Goal: Task Accomplishment & Management: Use online tool/utility

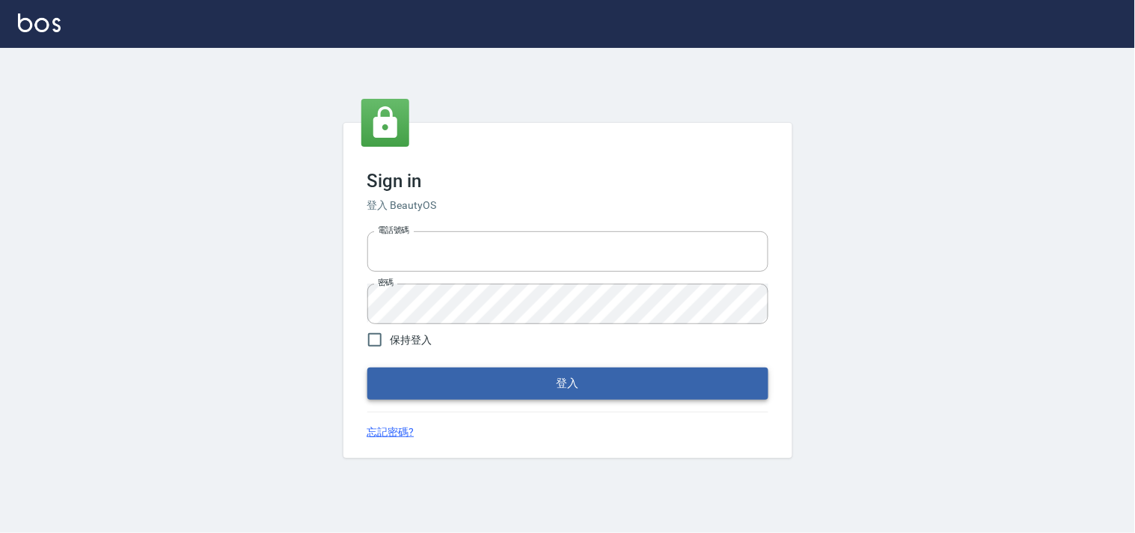
type input "28362778"
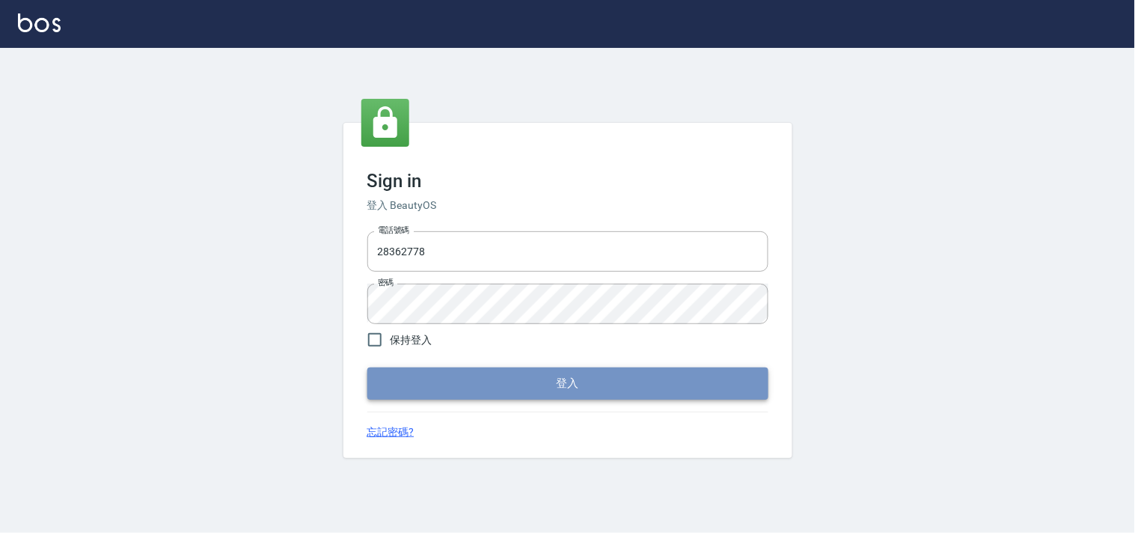
click at [527, 393] on button "登入" at bounding box center [567, 382] width 401 height 31
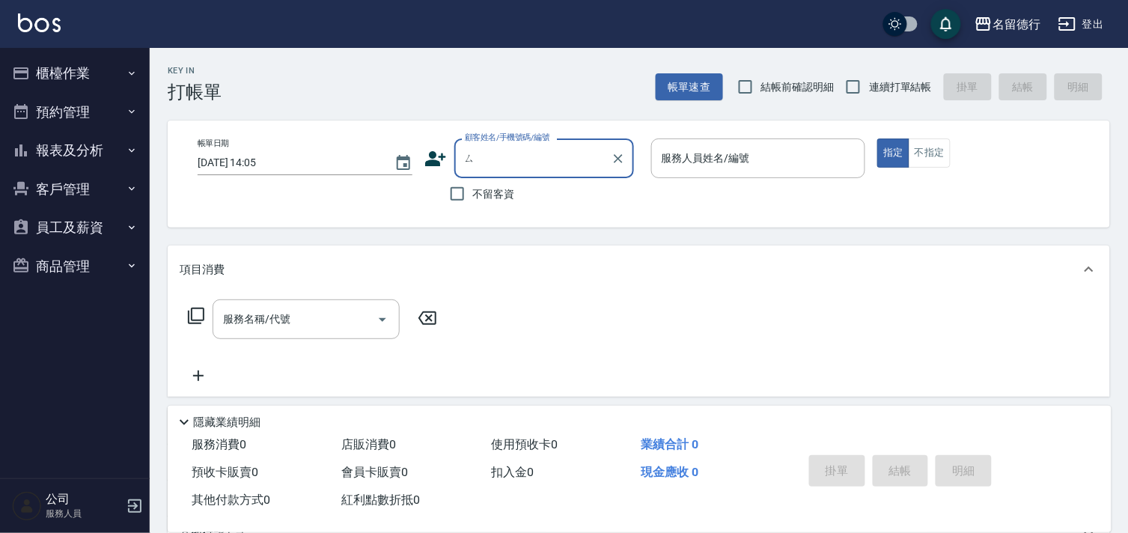
type input "斯"
type input "庭"
type input "思"
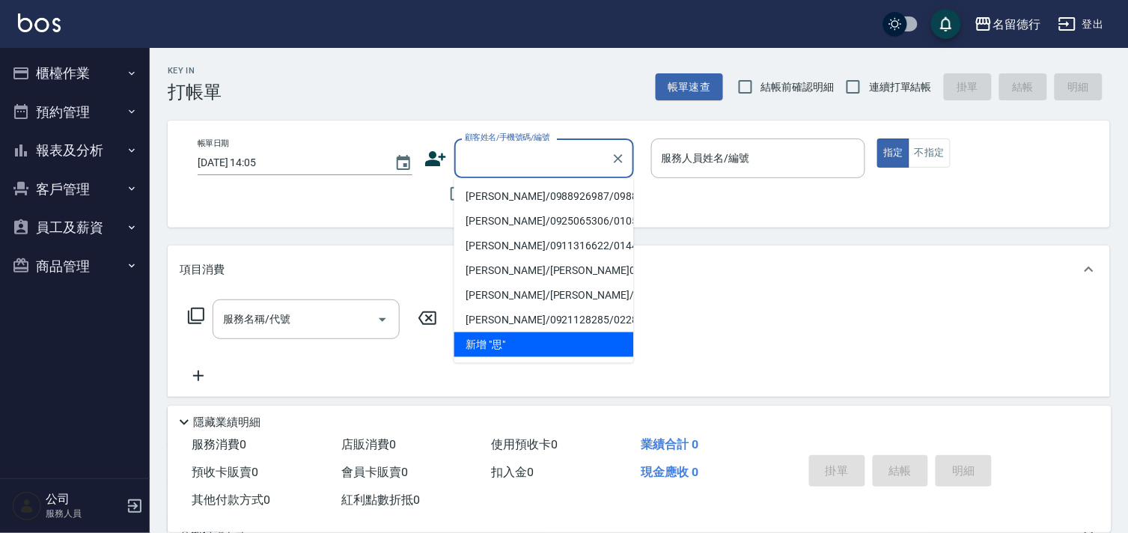
click at [516, 198] on li "[PERSON_NAME]/0988926987/0988926987" at bounding box center [544, 196] width 180 height 25
type input "[PERSON_NAME]/0988926987/0988926987"
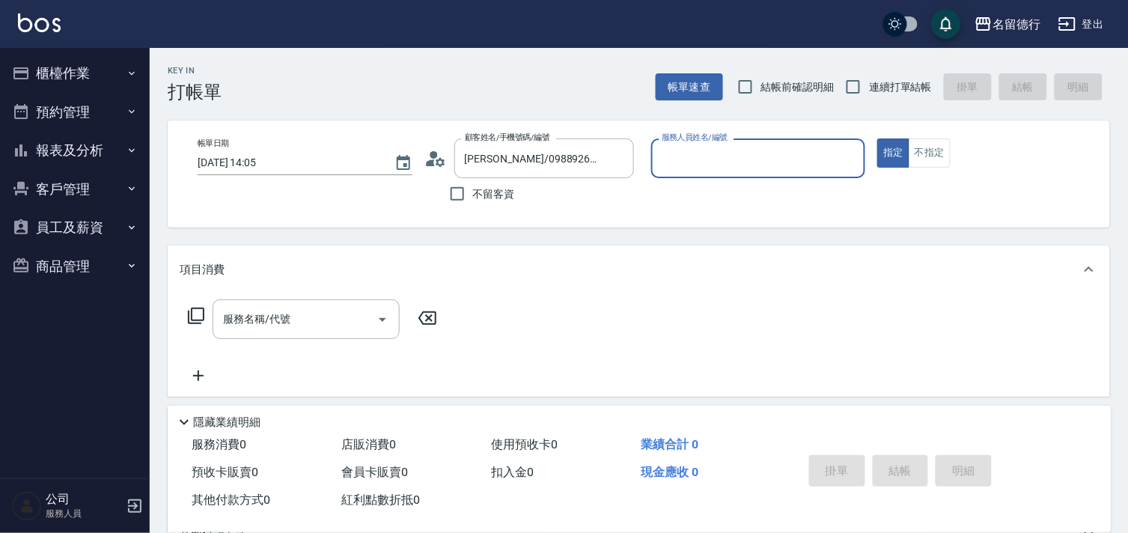
type input "婉如-10"
click at [856, 94] on input "連續打單結帳" at bounding box center [852, 86] width 31 height 31
checkbox input "true"
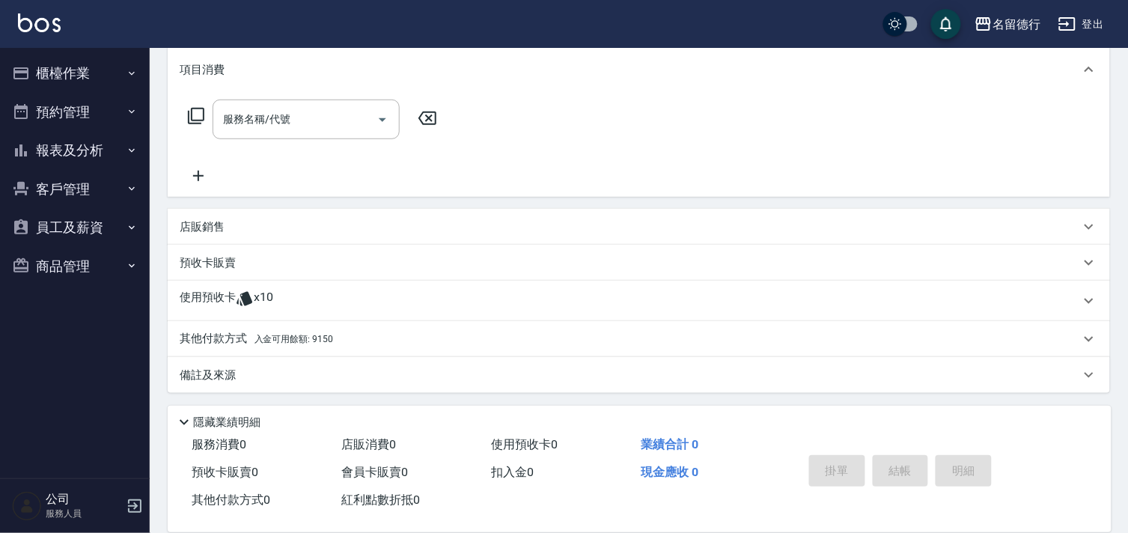
scroll to position [201, 0]
click at [227, 308] on p "使用預收卡" at bounding box center [208, 300] width 56 height 22
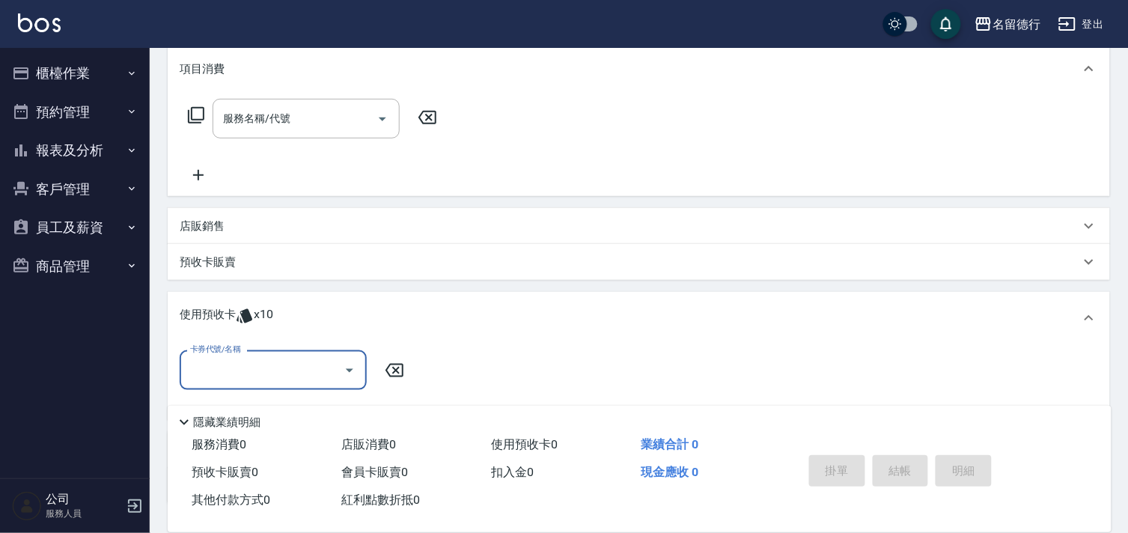
scroll to position [0, 0]
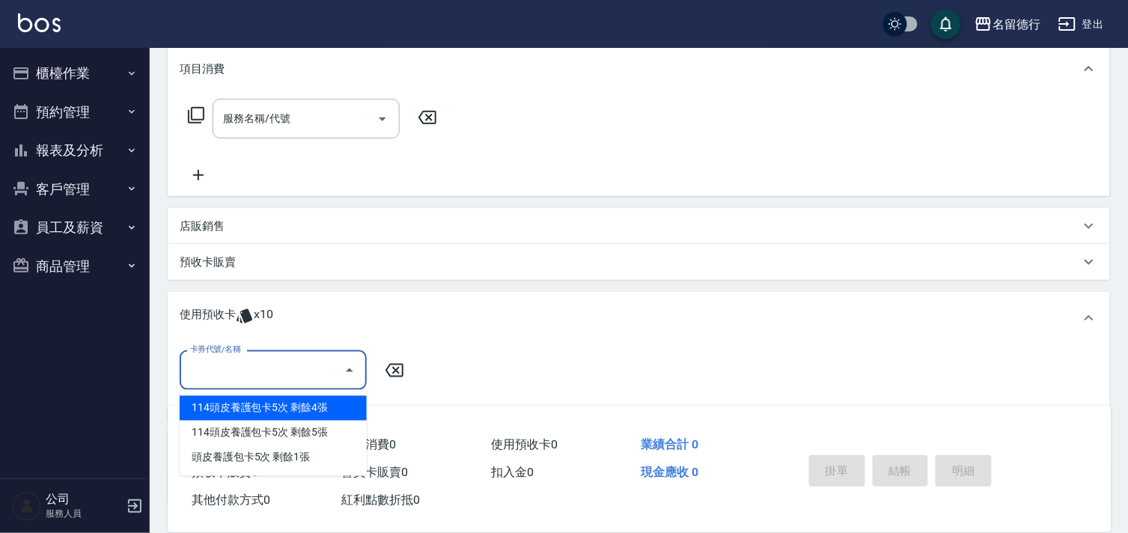
click at [237, 376] on input "卡券代號/名稱" at bounding box center [261, 370] width 151 height 26
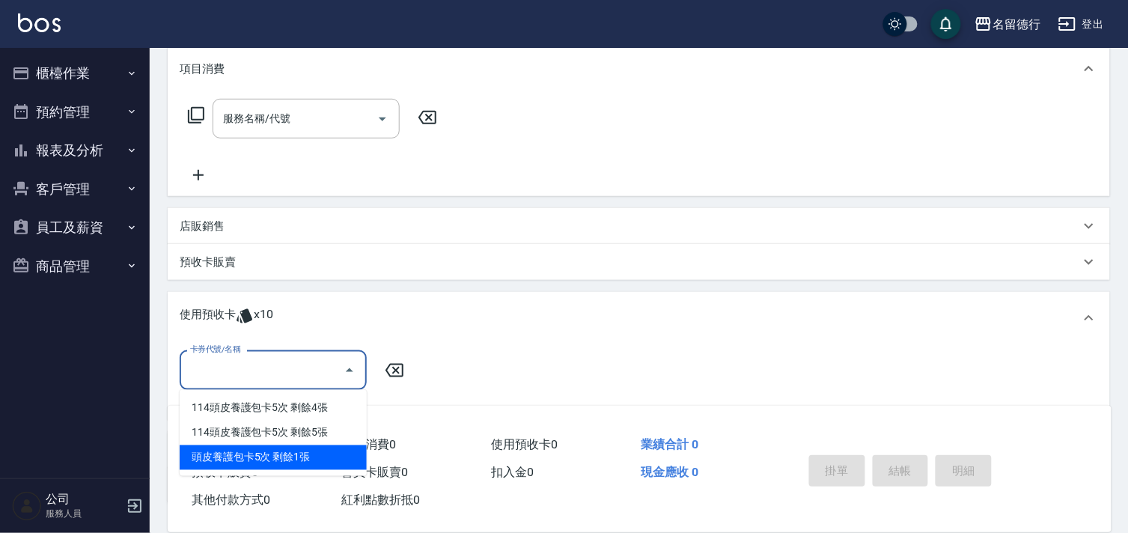
click at [275, 452] on div "頭皮養護包卡5次 剩餘1張" at bounding box center [273, 457] width 187 height 25
type input "頭皮養護包卡5次"
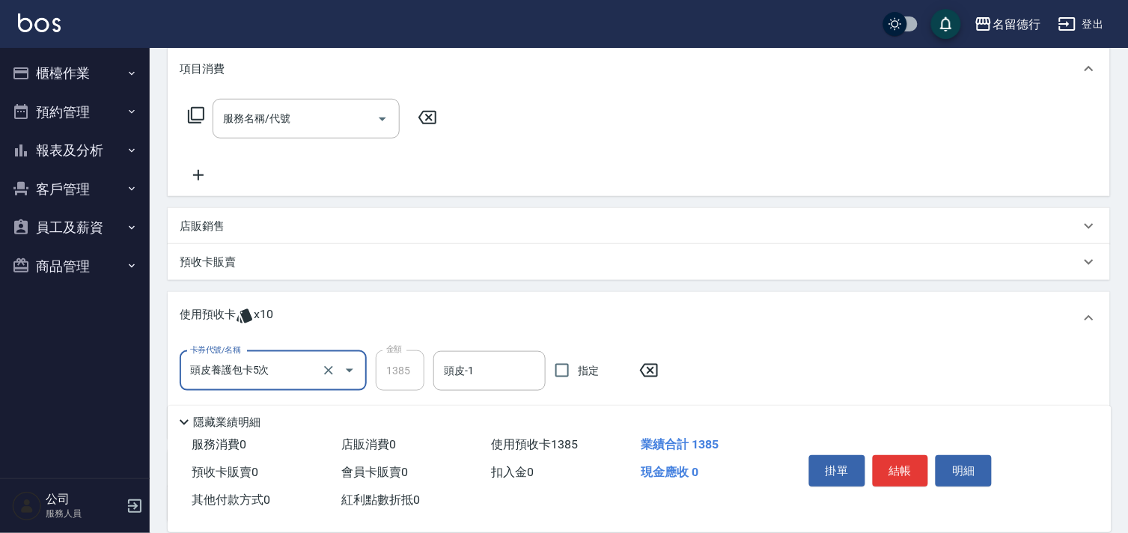
click at [254, 382] on input "頭皮養護包卡5次" at bounding box center [252, 371] width 132 height 26
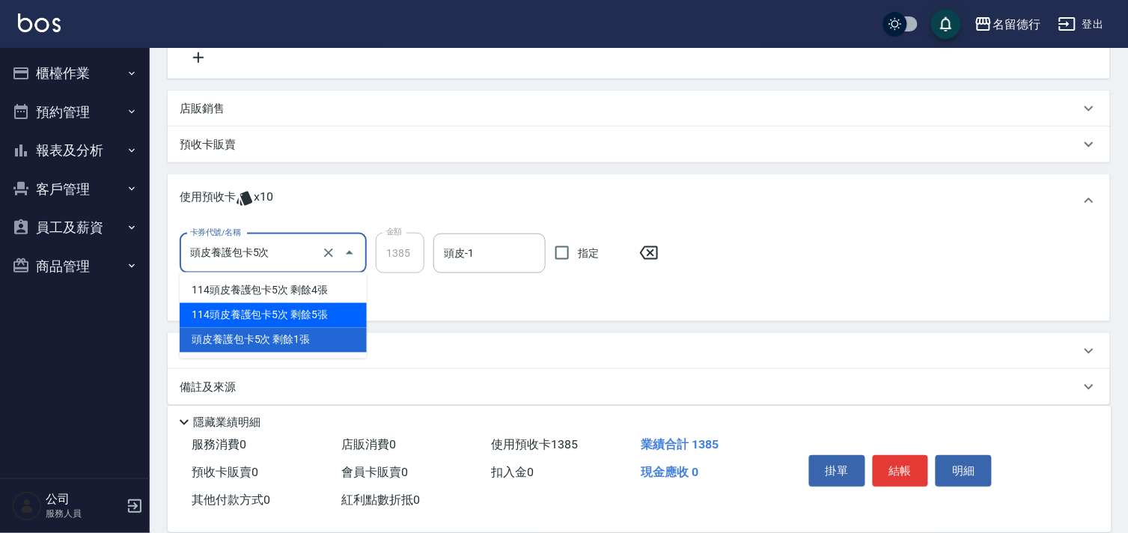
scroll to position [332, 0]
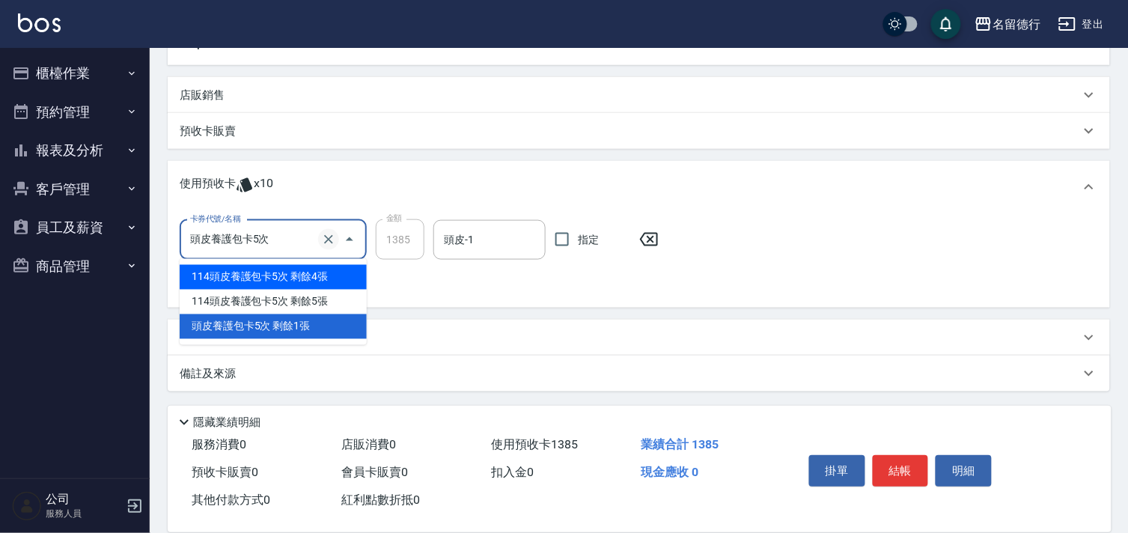
click at [326, 239] on icon "Clear" at bounding box center [328, 239] width 15 height 15
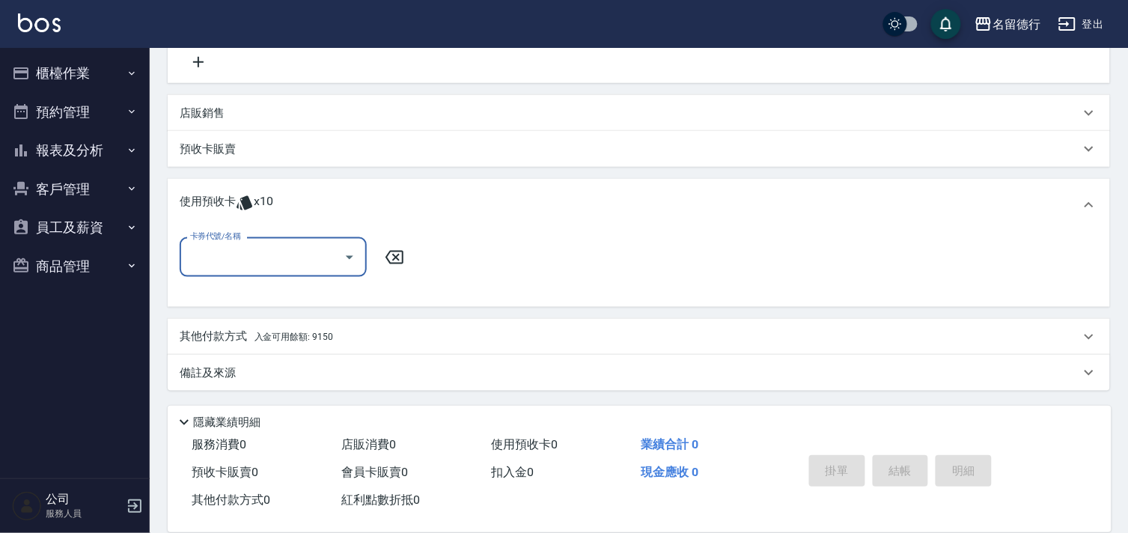
scroll to position [312, 0]
click at [249, 258] on input "卡券代號/名稱" at bounding box center [261, 258] width 151 height 26
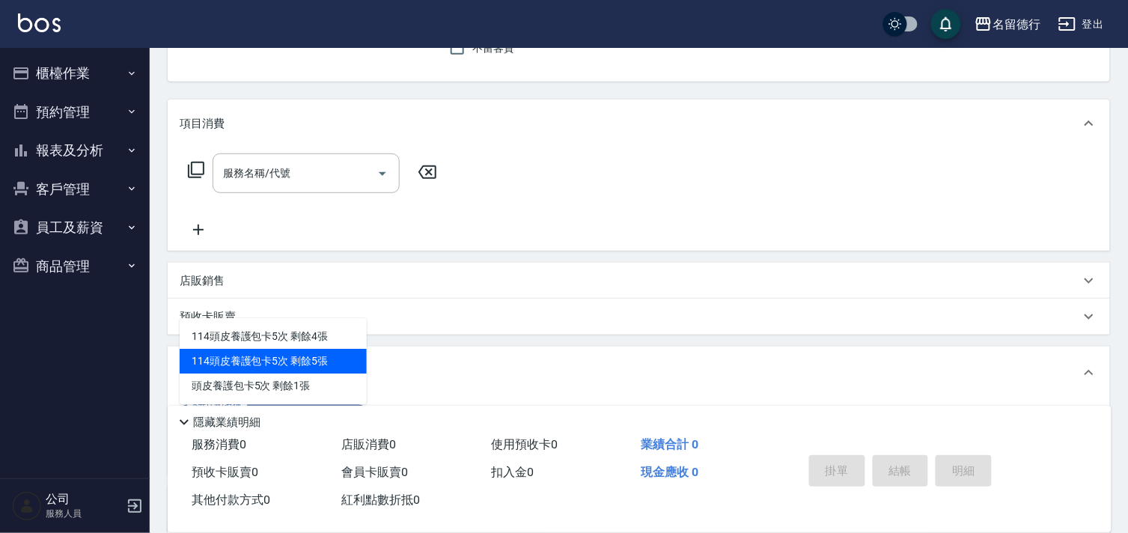
scroll to position [63, 0]
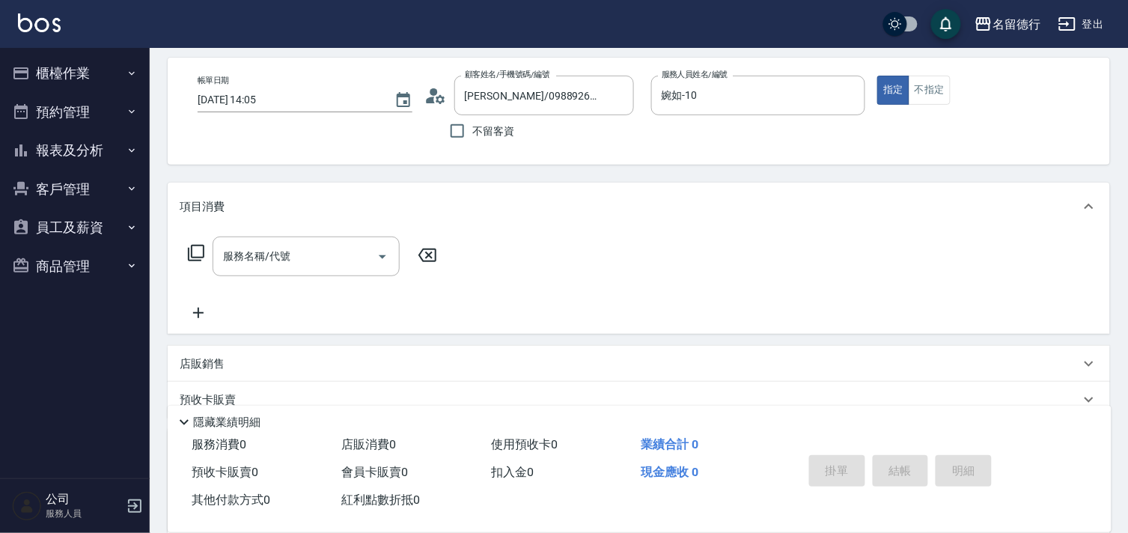
click at [198, 253] on icon at bounding box center [196, 253] width 18 height 18
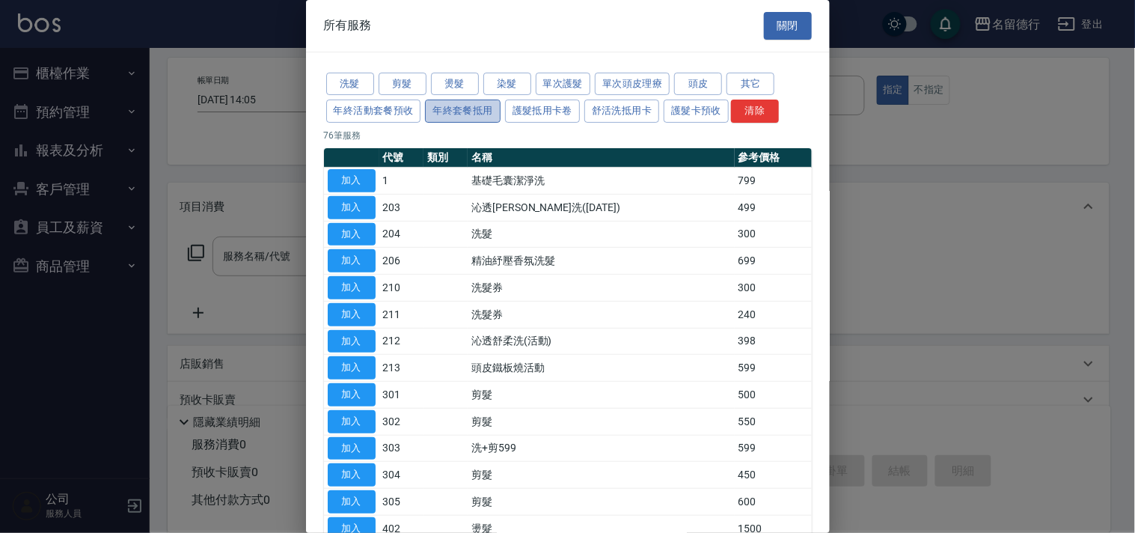
click at [452, 112] on button "年終套餐抵用" at bounding box center [462, 111] width 75 height 23
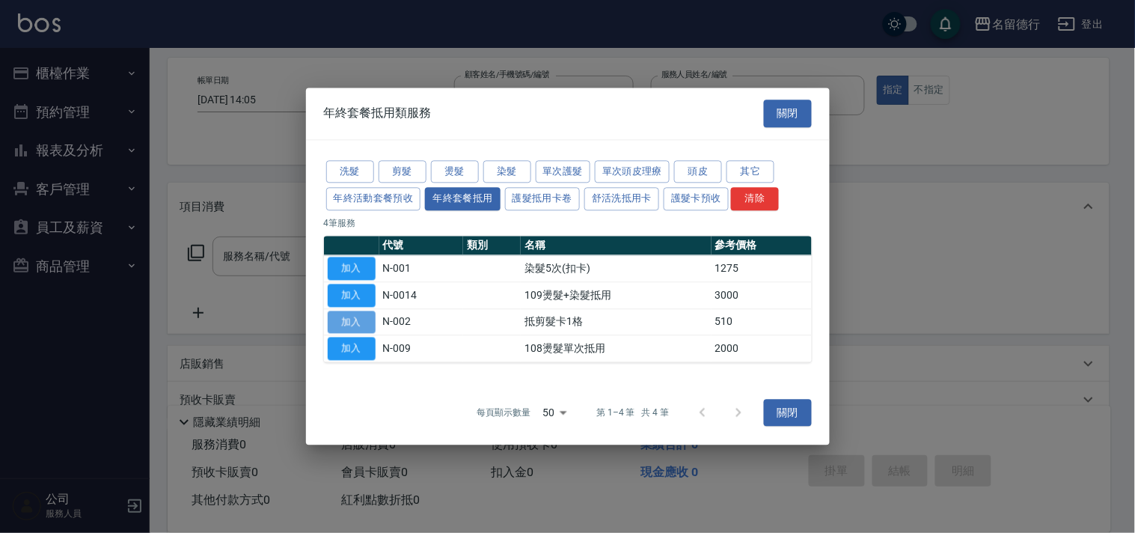
click at [334, 317] on button "加入" at bounding box center [352, 322] width 48 height 23
type input "抵剪髮卡1格(N-002)"
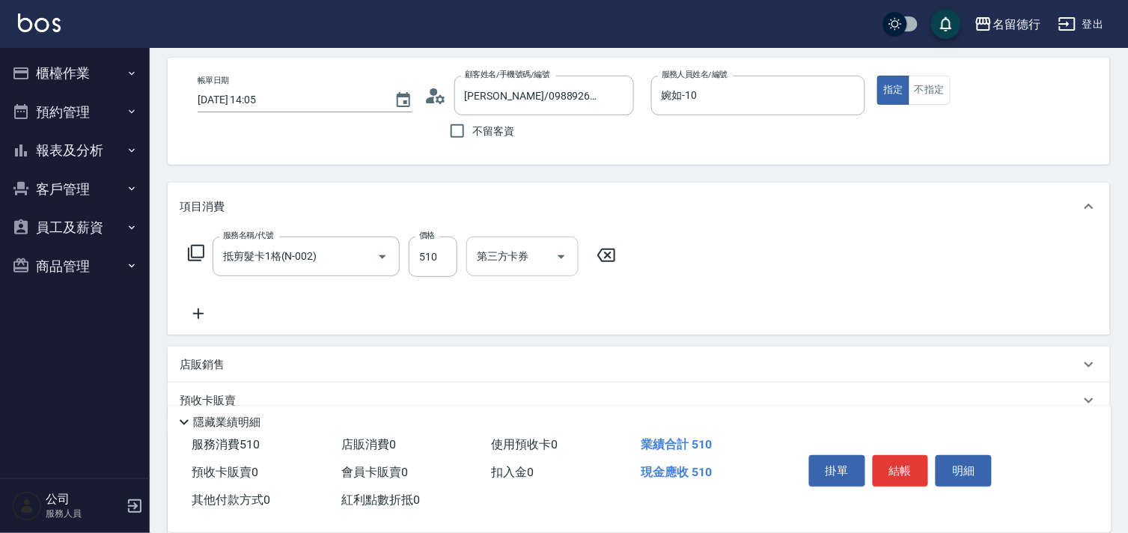
click at [527, 260] on div "第三方卡券 第三方卡券" at bounding box center [522, 256] width 112 height 40
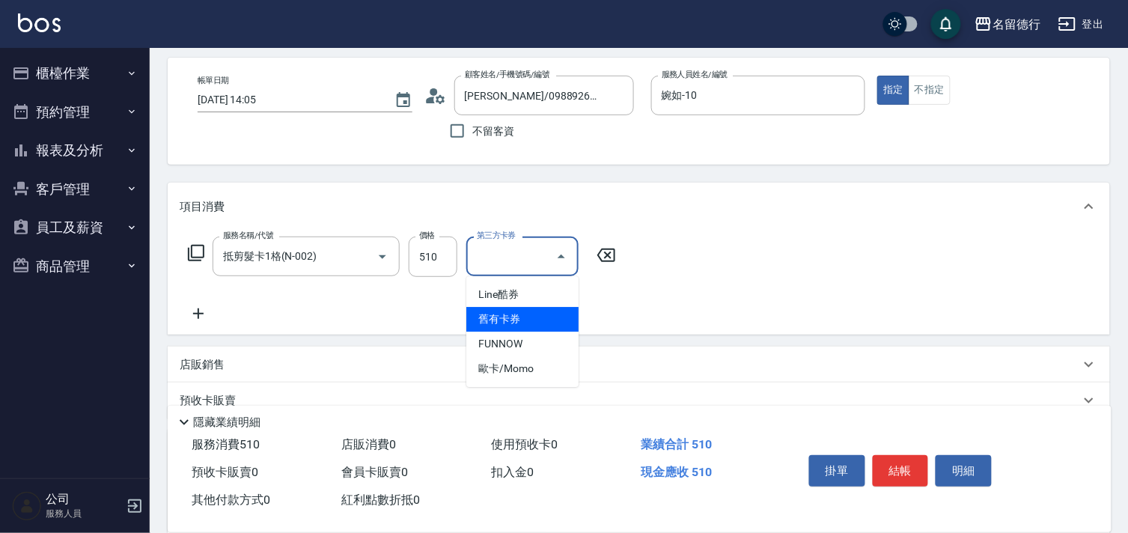
click at [499, 322] on span "舊有卡券" at bounding box center [522, 319] width 112 height 25
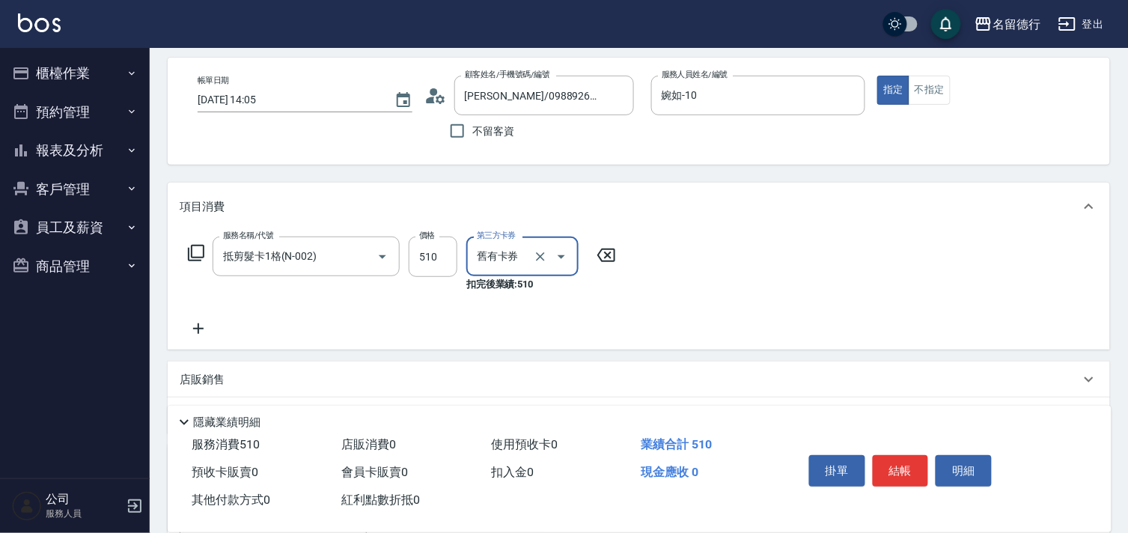
type input "舊有卡券"
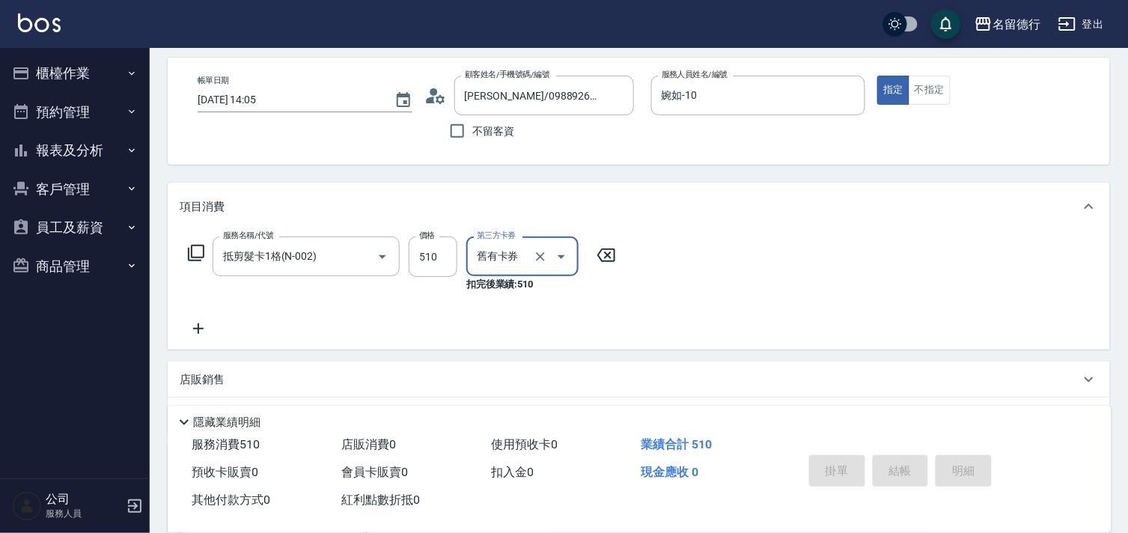
type input "[DATE] 14:07"
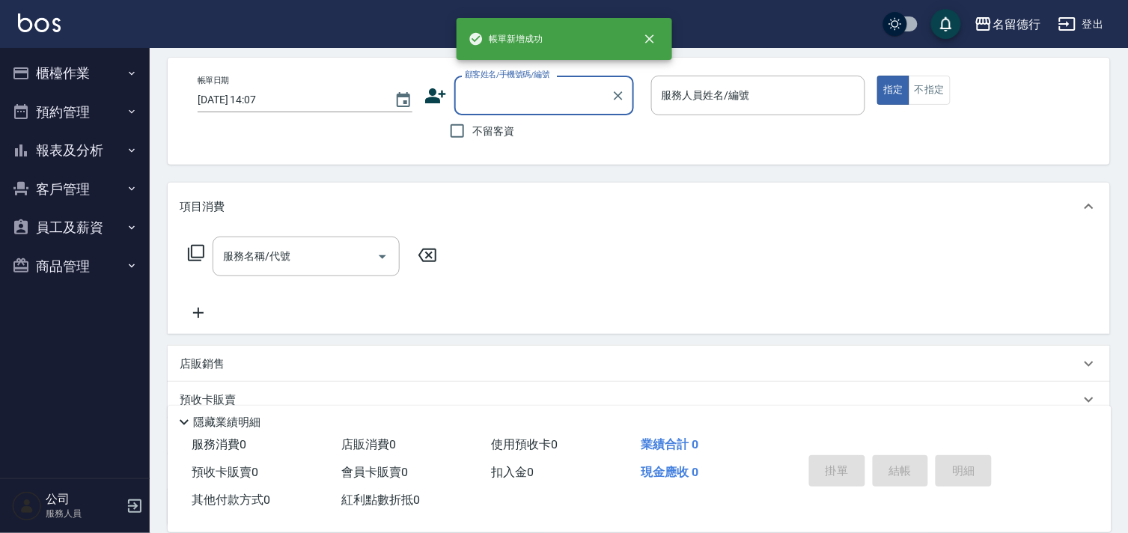
scroll to position [0, 0]
